Goal: Task Accomplishment & Management: Use online tool/utility

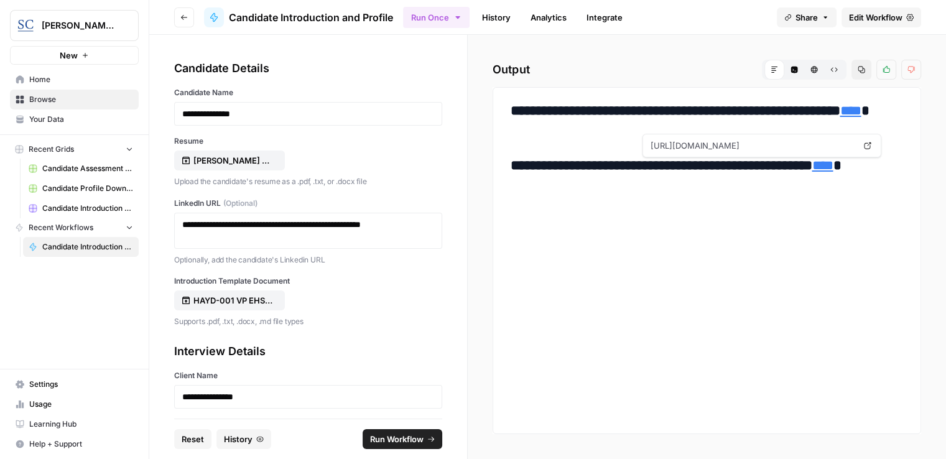
scroll to position [238, 0]
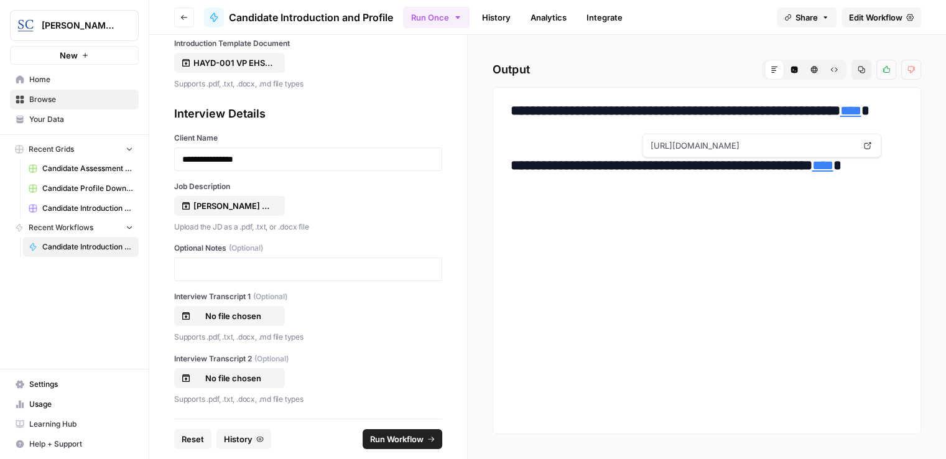
click at [188, 433] on span "Reset" at bounding box center [193, 439] width 22 height 12
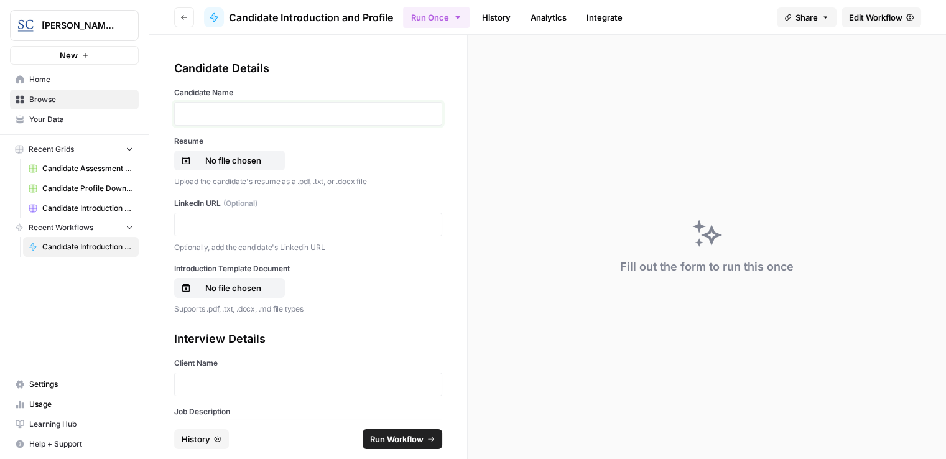
click at [206, 108] on p at bounding box center [308, 114] width 252 height 12
click at [236, 154] on p "No file chosen" at bounding box center [233, 160] width 80 height 12
click at [233, 218] on p at bounding box center [308, 224] width 252 height 12
click at [221, 282] on p "No file chosen" at bounding box center [233, 288] width 80 height 12
click at [231, 378] on p at bounding box center [308, 384] width 252 height 12
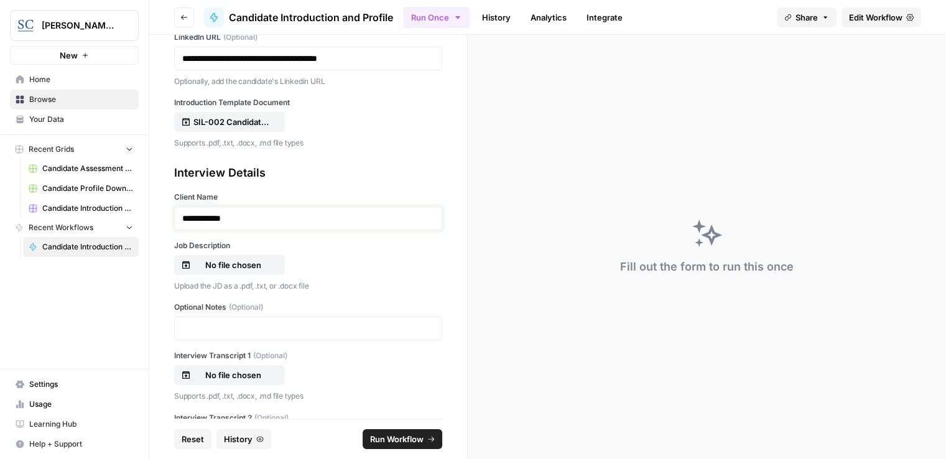
scroll to position [187, 0]
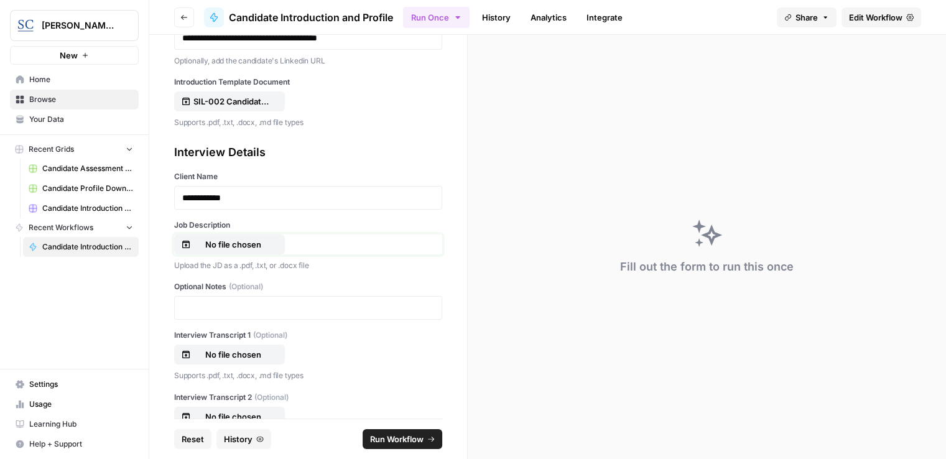
click at [237, 238] on p "No file chosen" at bounding box center [233, 244] width 80 height 12
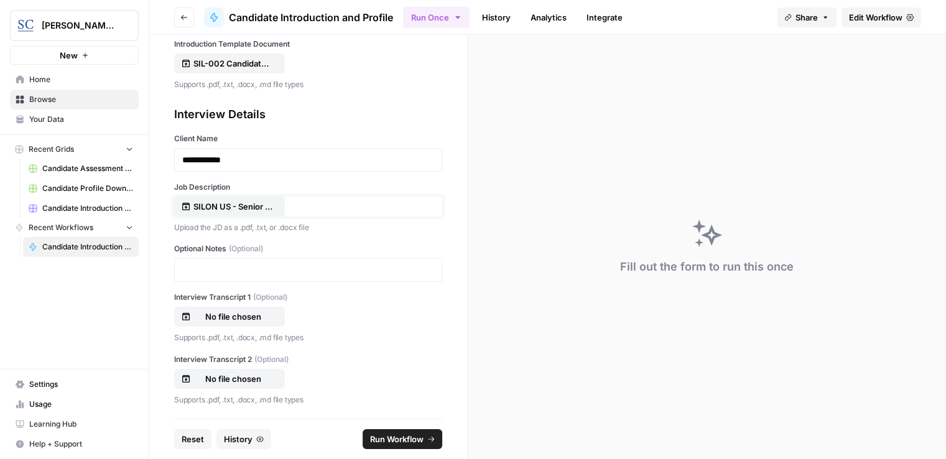
scroll to position [225, 0]
click at [396, 433] on span "Run Workflow" at bounding box center [396, 439] width 53 height 12
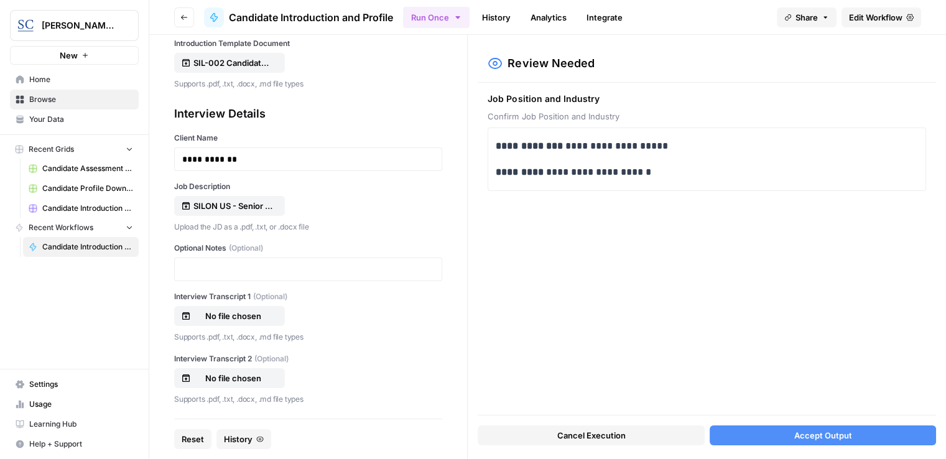
click at [859, 425] on button "Accept Output" at bounding box center [823, 435] width 226 height 20
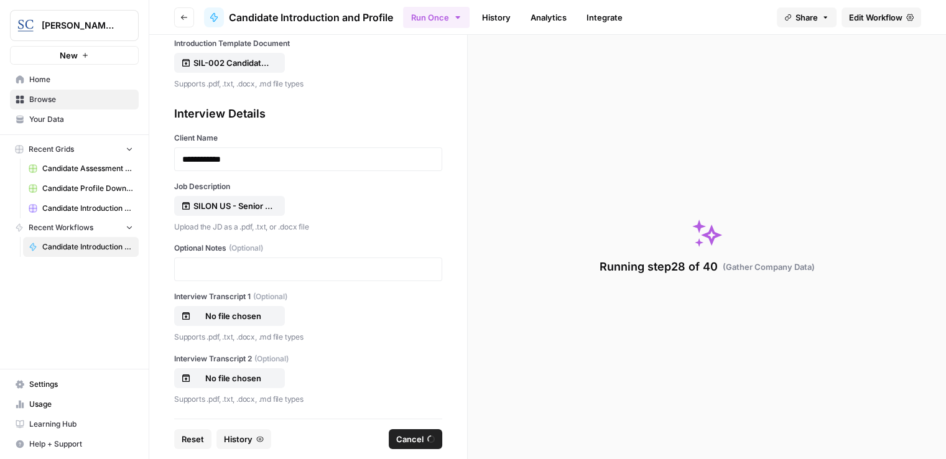
click at [60, 344] on div "[PERSON_NAME] [GEOGRAPHIC_DATA] New Home Browse Your Data Recent Grids Candidat…" at bounding box center [74, 229] width 149 height 459
